Goal: Check status: Check status

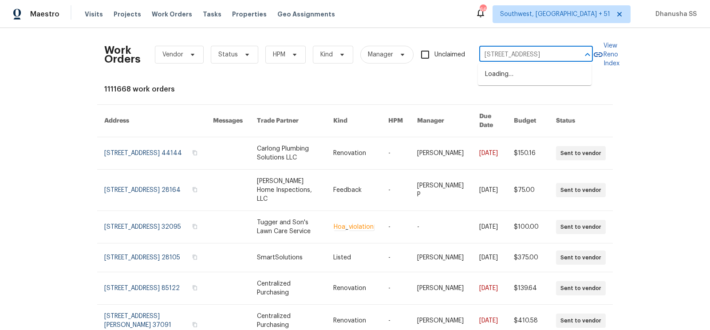
scroll to position [0, 18]
type input "[STREET_ADDRESS]"
click at [494, 79] on li "[STREET_ADDRESS]" at bounding box center [535, 74] width 114 height 15
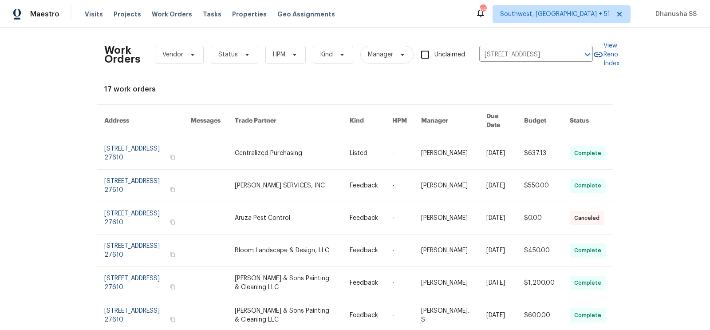
click at [382, 137] on link at bounding box center [371, 153] width 43 height 32
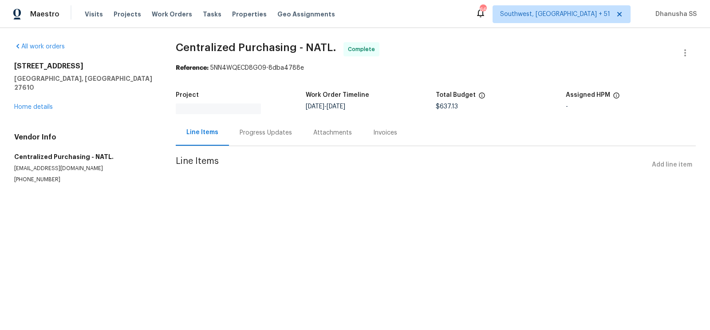
click at [28, 102] on div "[STREET_ADDRESS] Home details" at bounding box center [84, 87] width 140 height 50
click at [34, 93] on div "[STREET_ADDRESS] Home details" at bounding box center [84, 87] width 140 height 50
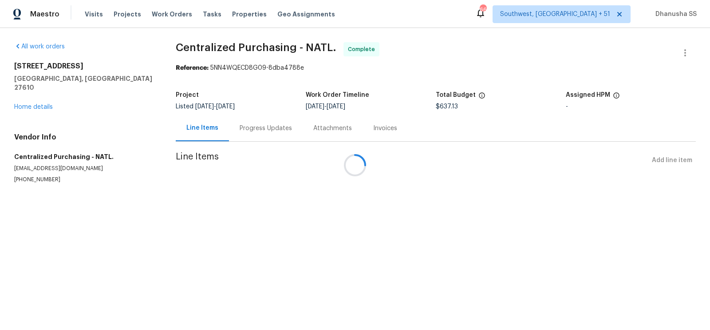
click at [33, 95] on div at bounding box center [355, 165] width 710 height 330
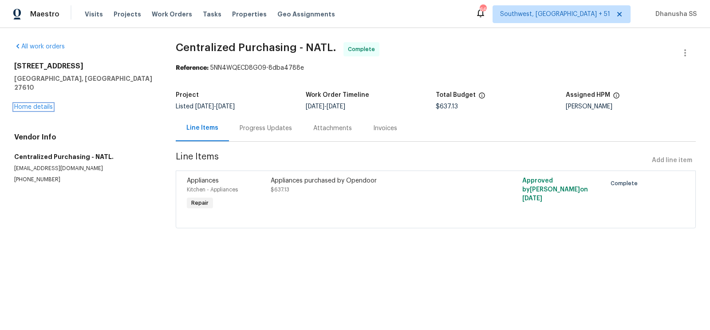
click at [33, 104] on link "Home details" at bounding box center [33, 107] width 39 height 6
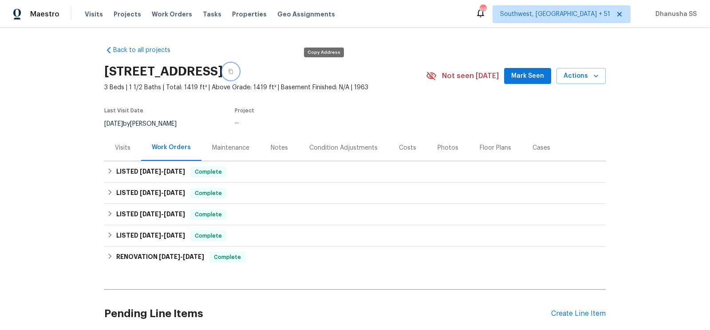
click at [234, 69] on icon "button" at bounding box center [230, 71] width 5 height 5
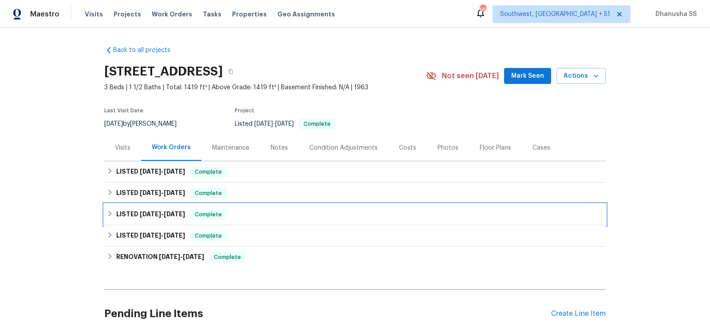
click at [232, 204] on div "LISTED [DATE] - [DATE] Complete" at bounding box center [355, 214] width 502 height 21
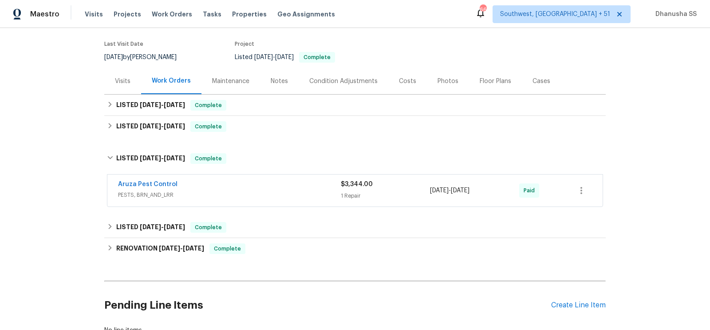
click at [259, 190] on div "Aruza Pest Control" at bounding box center [229, 185] width 223 height 11
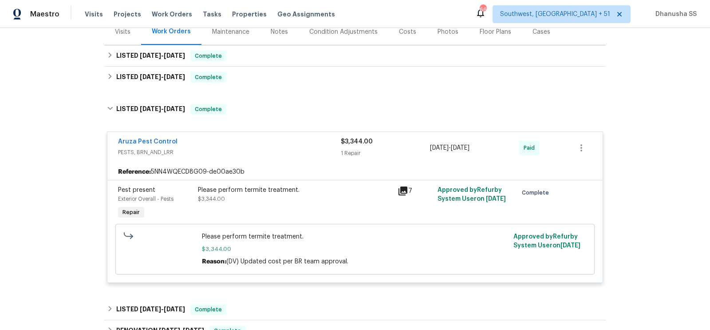
scroll to position [105, 0]
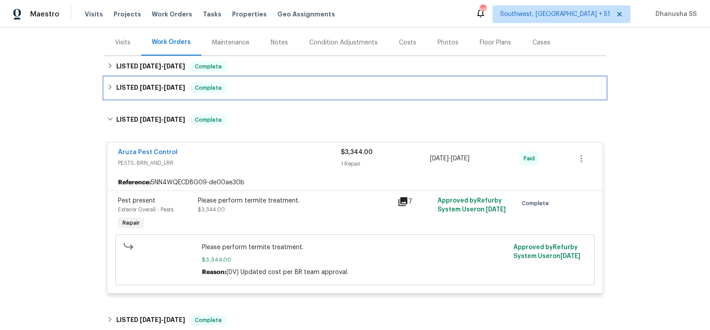
click at [233, 94] on div "LISTED [DATE] - [DATE] Complete" at bounding box center [355, 87] width 502 height 21
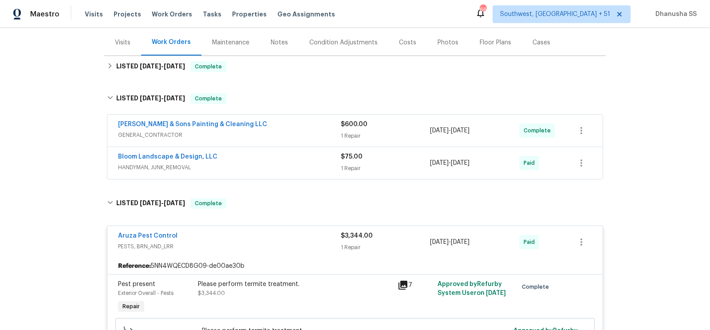
click at [310, 155] on div "Bloom Landscape & Design, LLC" at bounding box center [229, 157] width 223 height 11
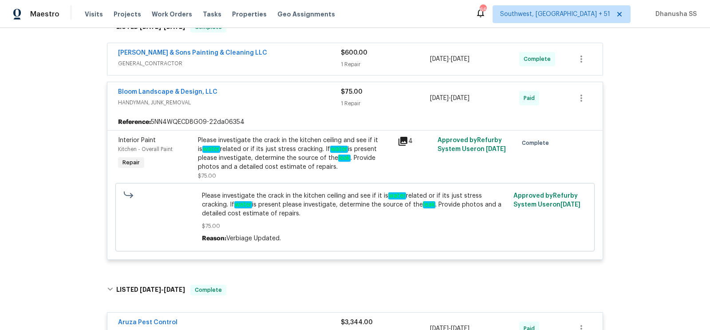
scroll to position [135, 0]
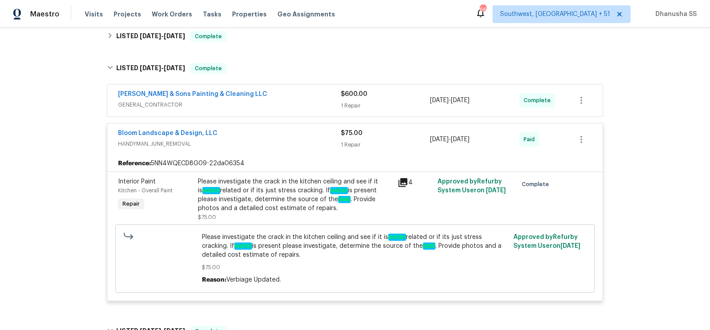
click at [316, 101] on span "GENERAL_CONTRACTOR" at bounding box center [229, 104] width 223 height 9
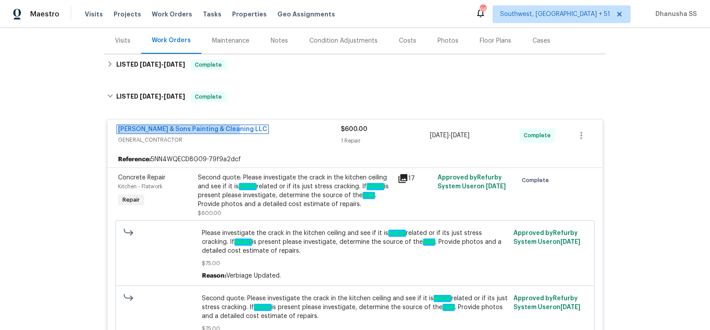
scroll to position [91, 0]
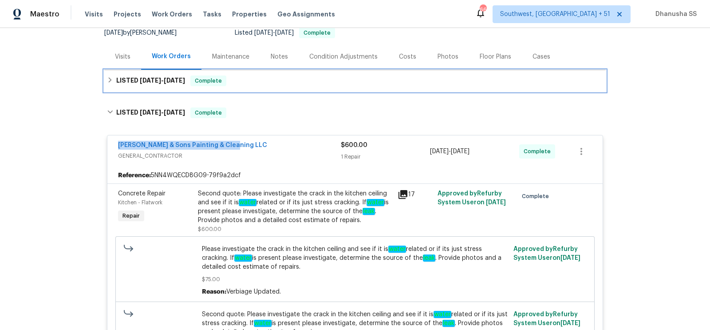
click at [245, 82] on div "LISTED [DATE] - [DATE] Complete" at bounding box center [355, 80] width 496 height 11
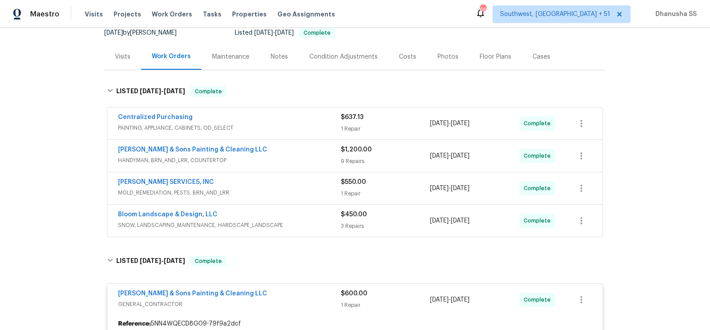
click at [289, 216] on div "Bloom Landscape & Design, LLC" at bounding box center [229, 215] width 223 height 11
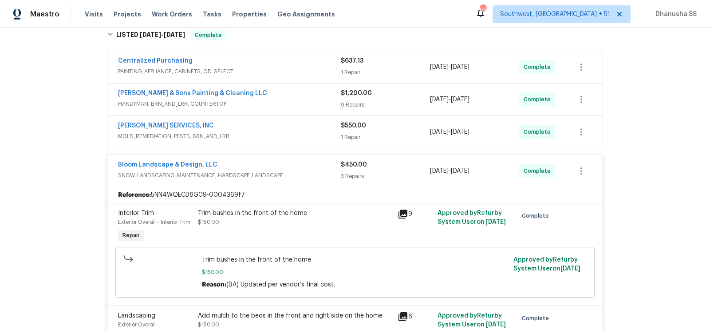
scroll to position [129, 0]
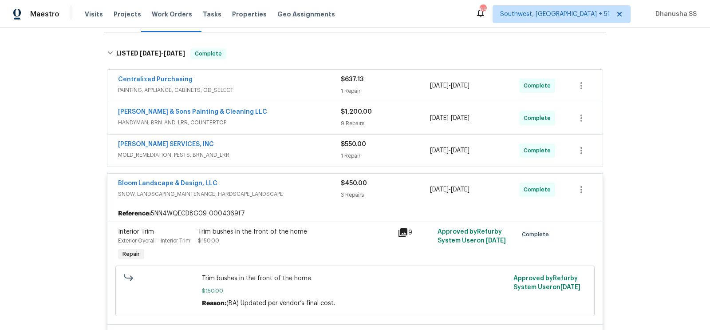
click at [298, 147] on div "[PERSON_NAME] SERVICES, INC" at bounding box center [229, 145] width 223 height 11
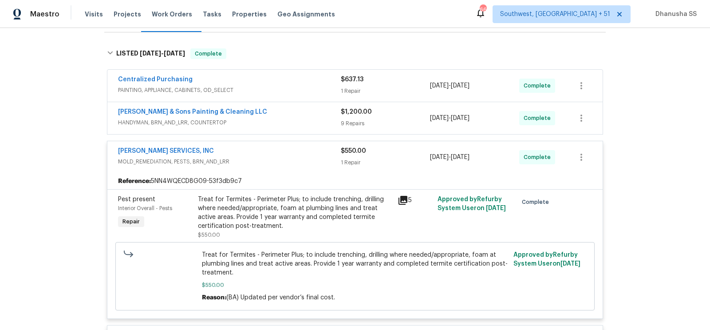
click at [307, 102] on div "[PERSON_NAME] & Sons Painting & Cleaning LLC HANDYMAN, BRN_AND_LRR, COUNTERTOP …" at bounding box center [354, 118] width 495 height 32
click at [298, 111] on div "[PERSON_NAME] & Sons Painting & Cleaning LLC" at bounding box center [229, 112] width 223 height 11
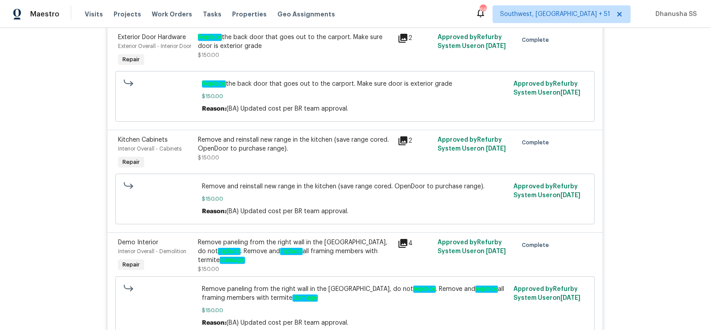
scroll to position [361, 0]
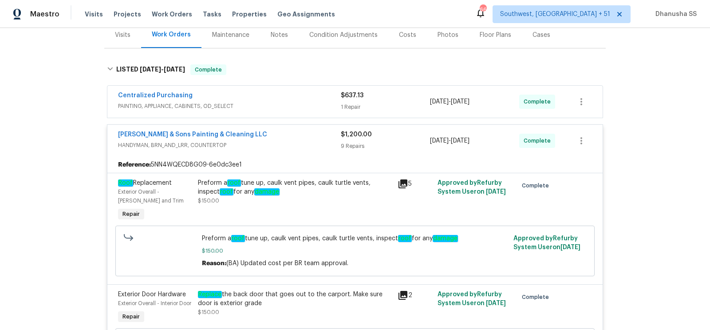
click at [301, 100] on div "Centralized Purchasing" at bounding box center [229, 96] width 223 height 11
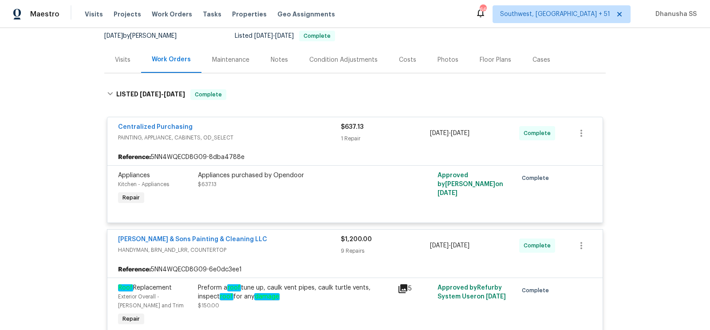
scroll to position [0, 0]
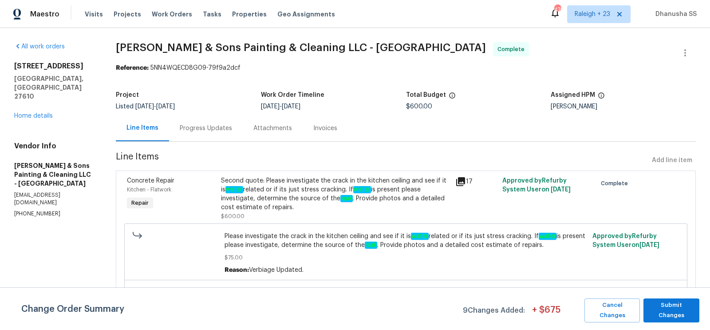
click at [211, 132] on div "Progress Updates" at bounding box center [206, 128] width 52 height 9
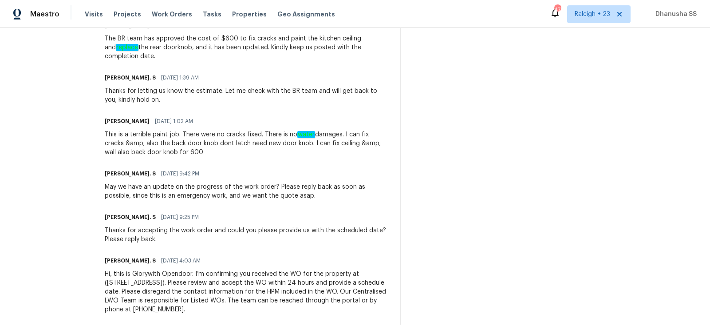
scroll to position [589, 0]
